Goal: Task Accomplishment & Management: Use online tool/utility

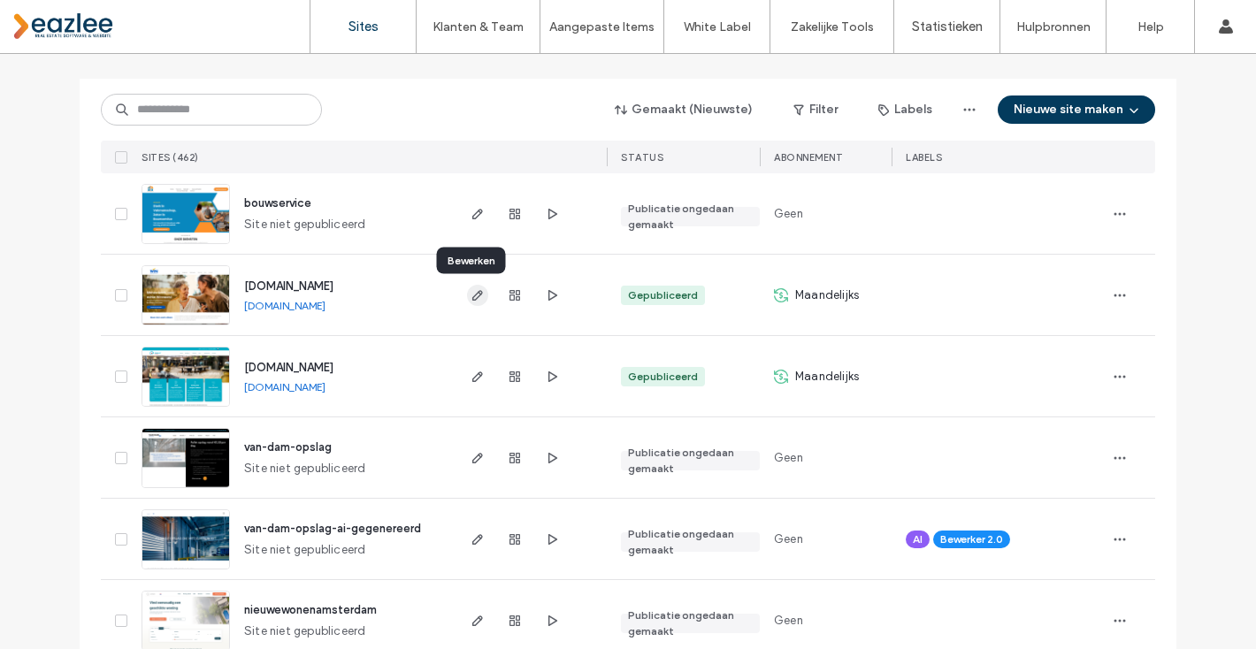
click at [472, 293] on use "button" at bounding box center [477, 295] width 11 height 11
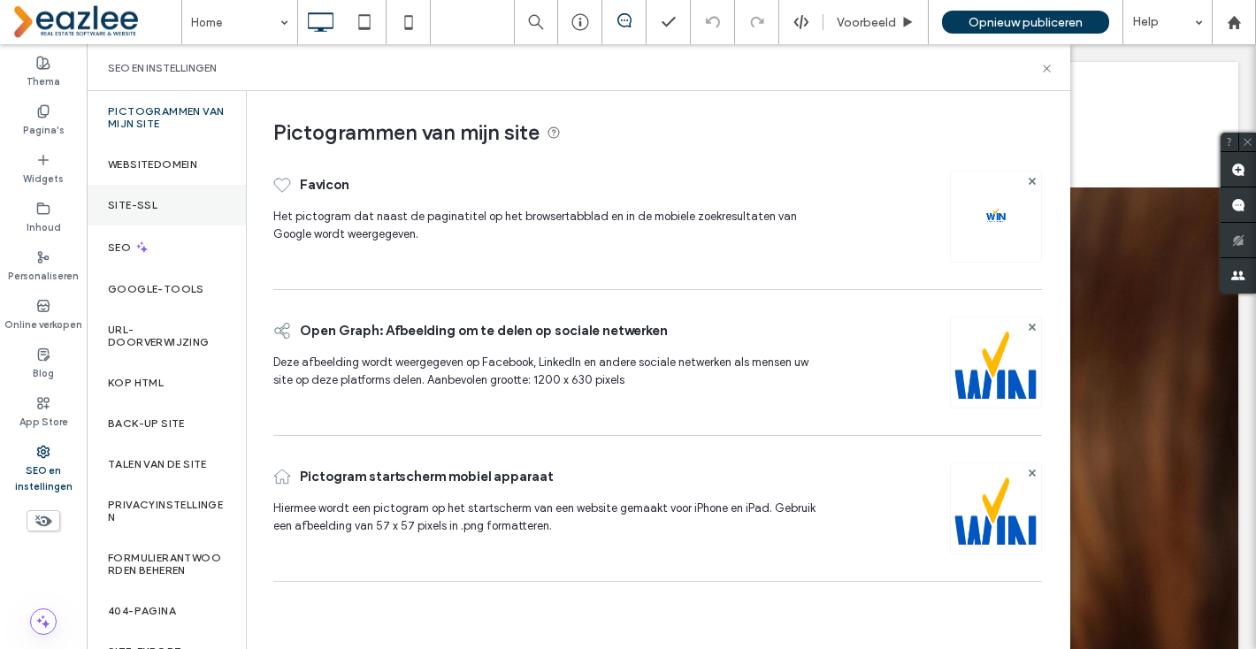
click at [153, 211] on div "Site-SSL" at bounding box center [166, 205] width 159 height 41
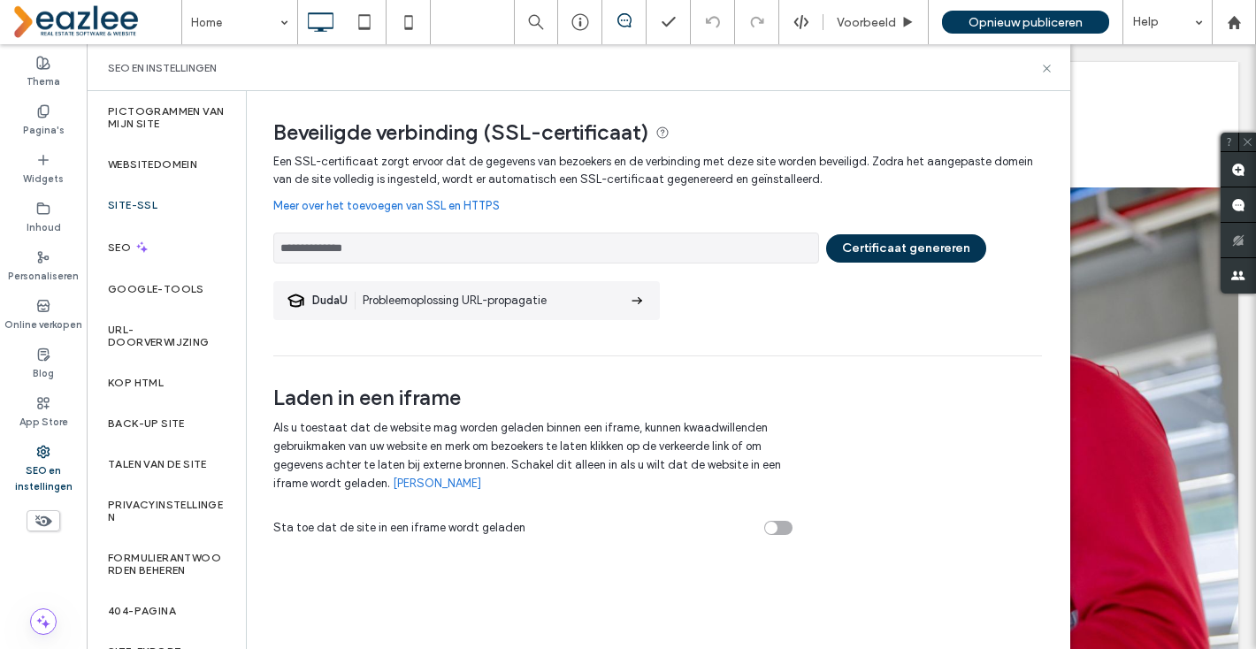
click at [921, 253] on button "Certificaat genereren" at bounding box center [906, 248] width 160 height 28
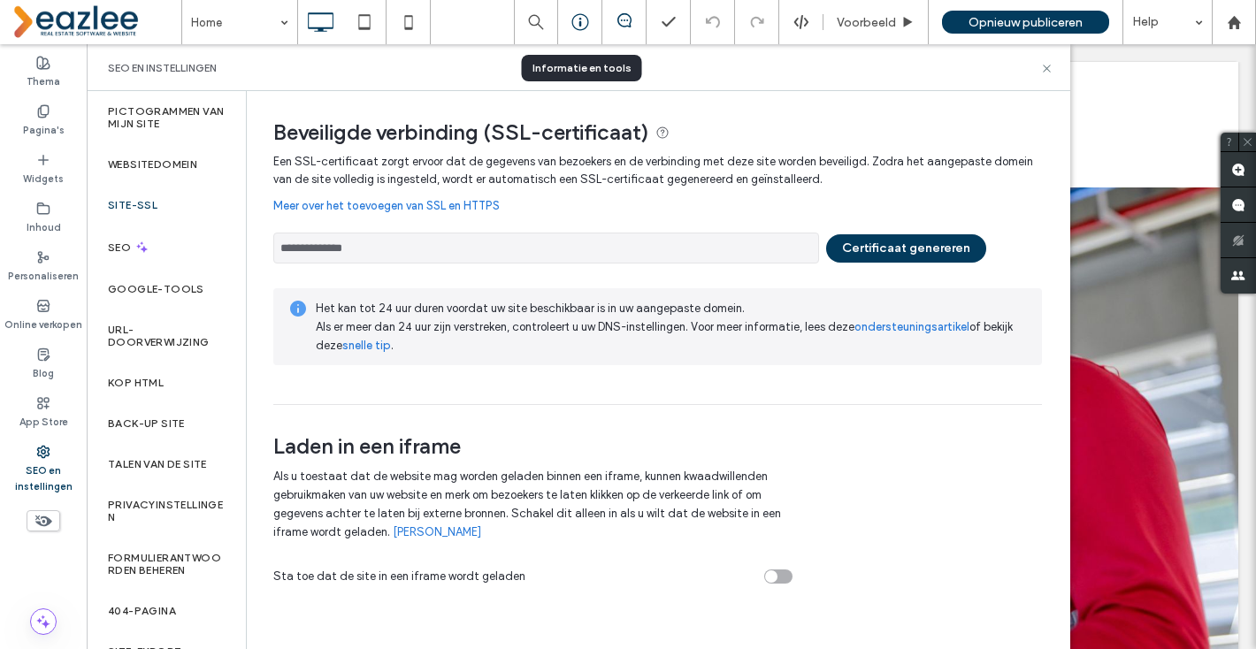
click at [577, 19] on use at bounding box center [579, 22] width 17 height 17
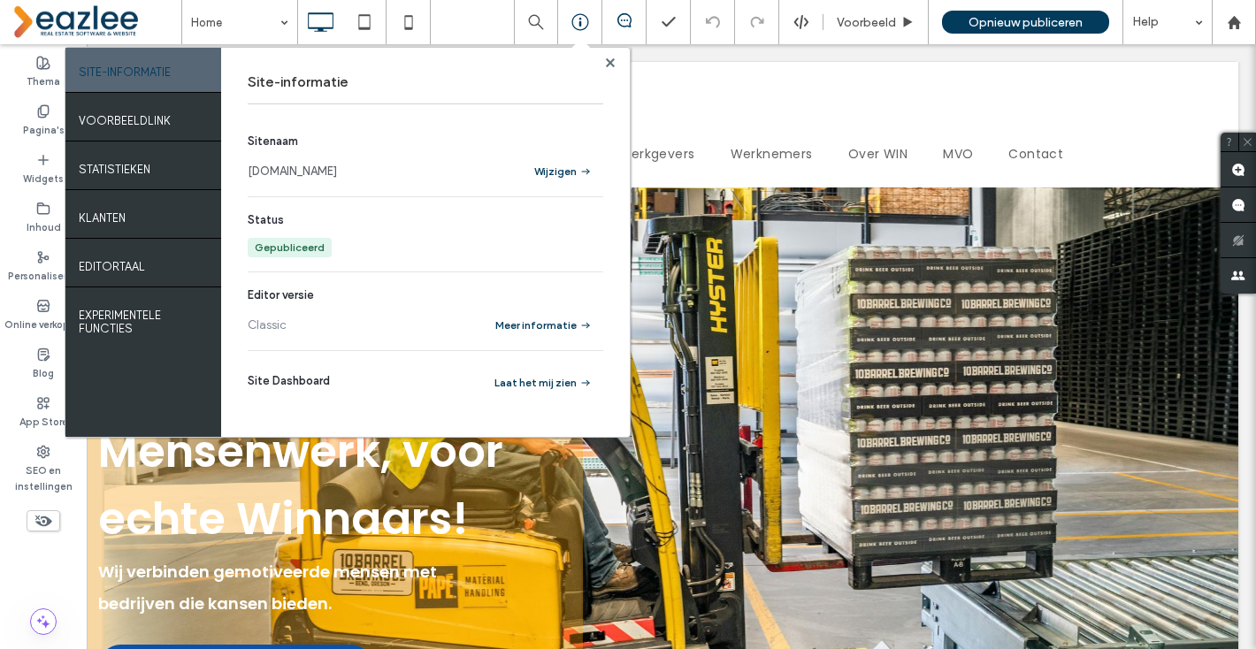
click at [310, 172] on link "[DOMAIN_NAME]" at bounding box center [292, 172] width 89 height 18
